Goal: Find specific fact: Find specific fact

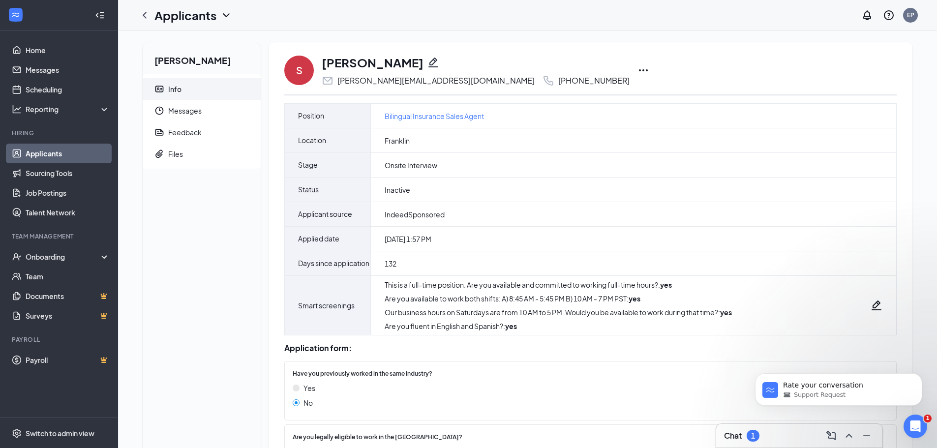
drag, startPoint x: 322, startPoint y: 63, endPoint x: 422, endPoint y: 61, distance: 100.3
click at [422, 61] on div "[PERSON_NAME]" at bounding box center [476, 62] width 308 height 17
copy h1 "[PERSON_NAME]"
click at [187, 222] on div "[PERSON_NAME] Info Messages Feedback Files" at bounding box center [202, 329] width 118 height 574
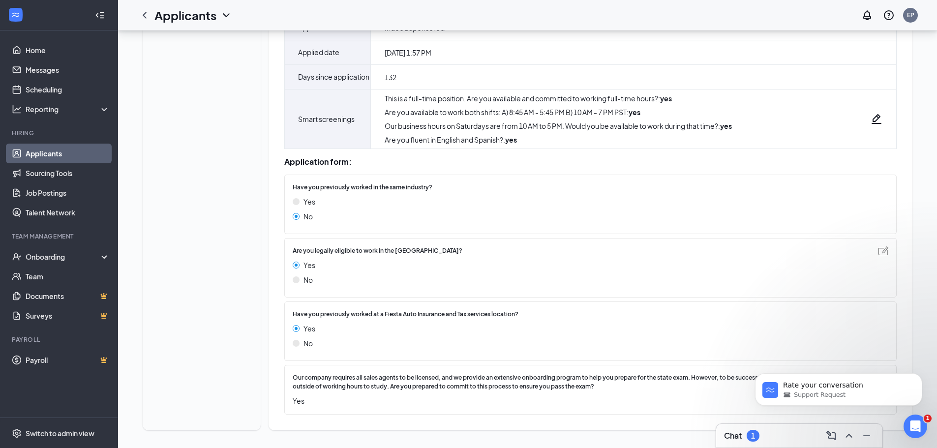
scroll to position [197, 0]
